Goal: Find specific fact: Find specific fact

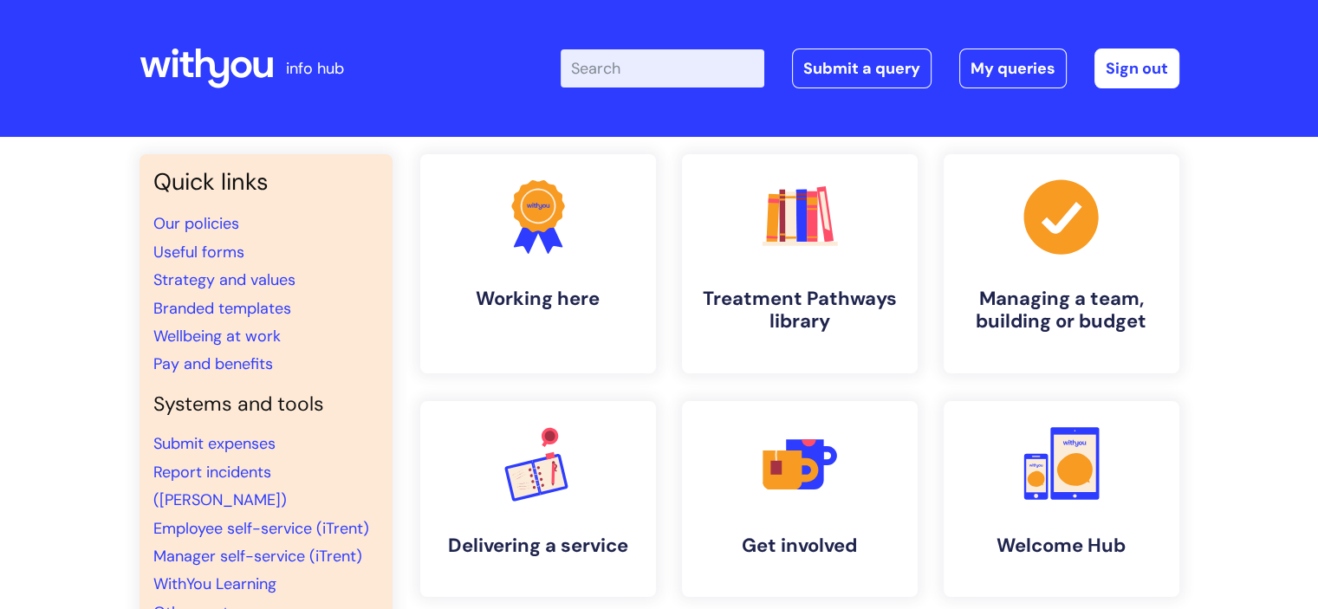
click at [676, 68] on input "Enter your search term here..." at bounding box center [663, 68] width 204 height 38
type input "wifi"
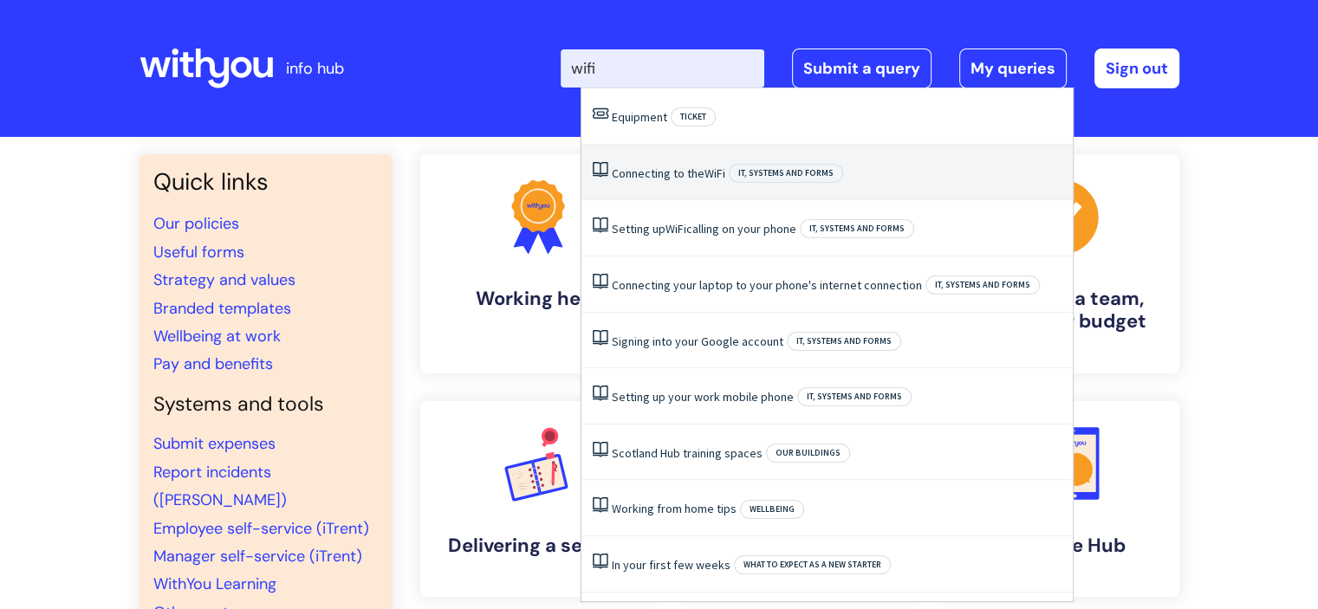
click at [678, 170] on link "Connecting to the WiFi" at bounding box center [669, 174] width 114 height 16
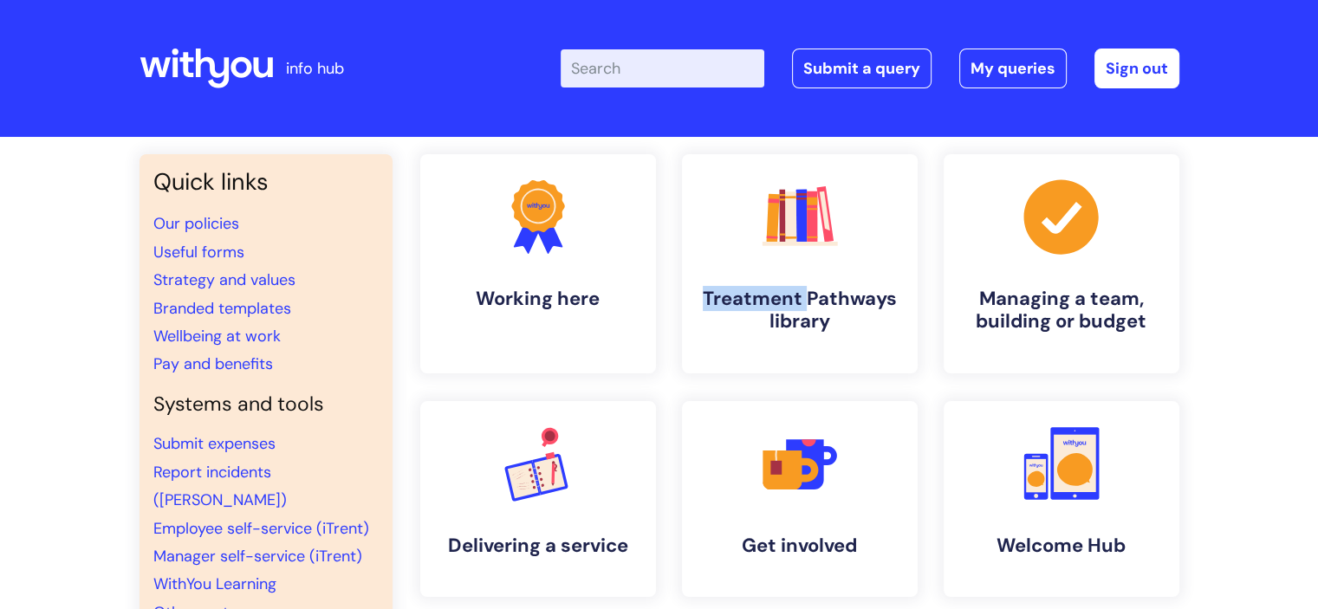
click at [678, 170] on div ".cls-1{fill:#f89b22;}.cls-1,.cls-2,.cls-3,.cls-4,.cls-5,.cls-6,.cls-7{stroke-wi…" at bounding box center [800, 263] width 262 height 219
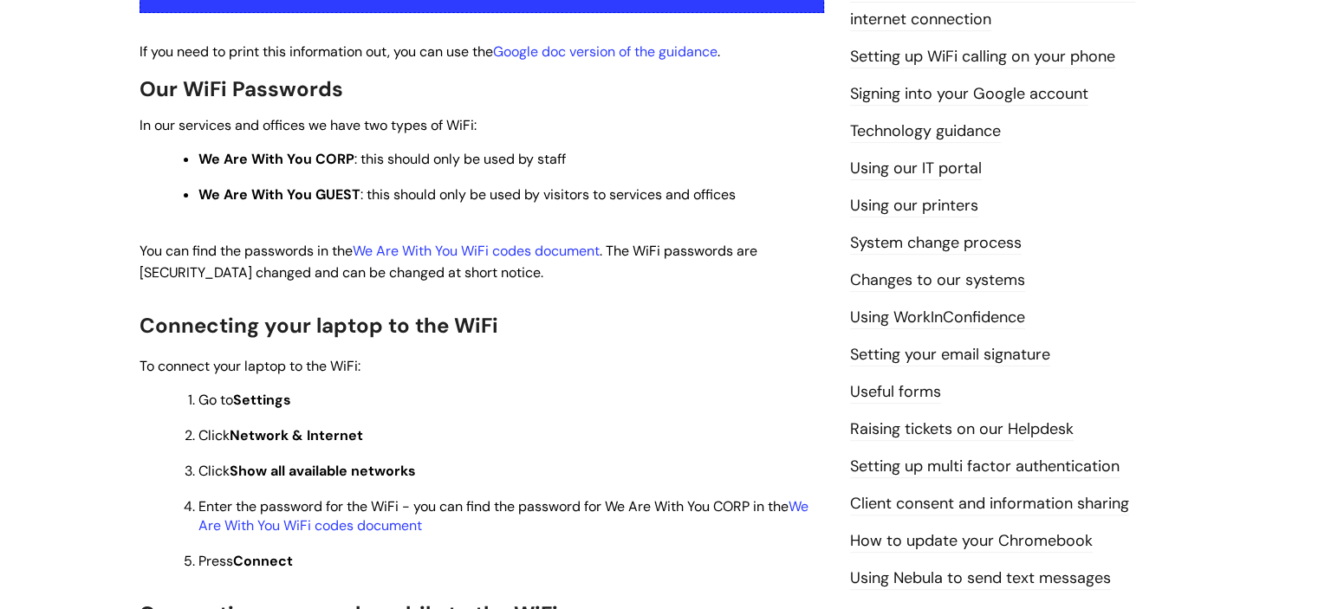
scroll to position [607, 0]
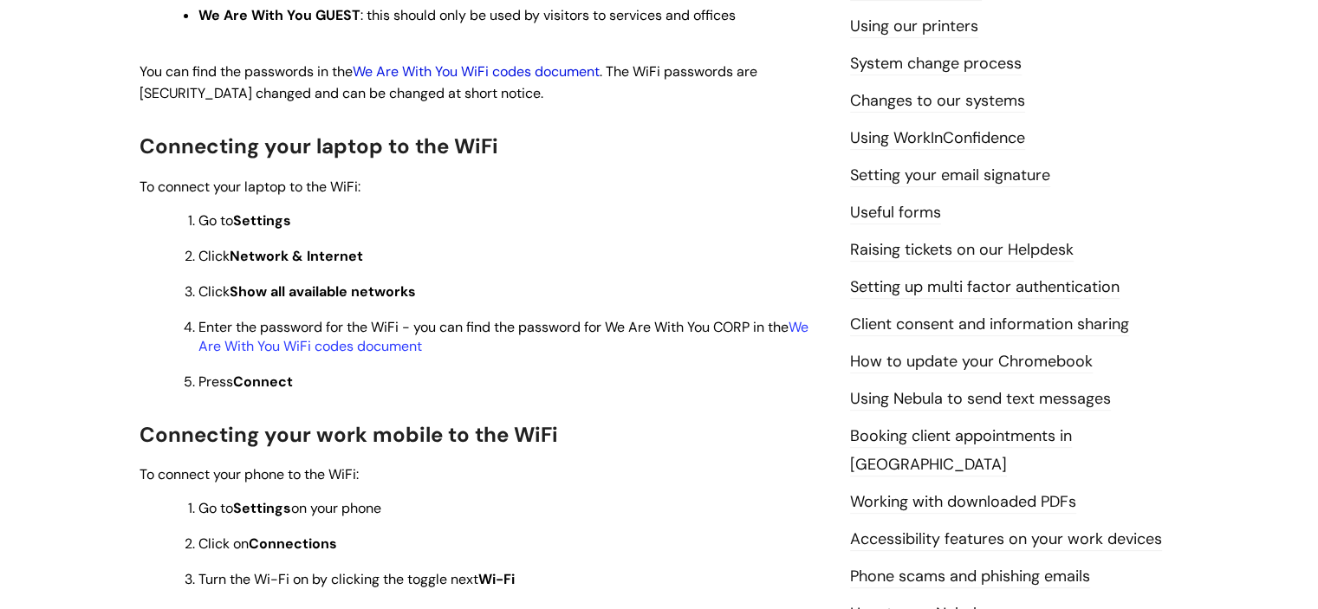
click at [510, 74] on link "We Are With You WiFi codes document" at bounding box center [476, 71] width 247 height 18
